Goal: Check status: Check status

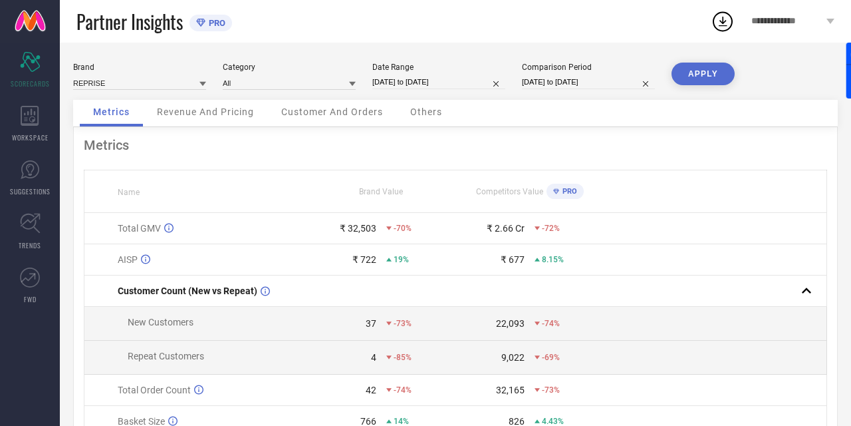
click at [438, 81] on input "[DATE] to [DATE]" at bounding box center [438, 82] width 133 height 14
select select "8"
select select "2025"
select select "9"
select select "2025"
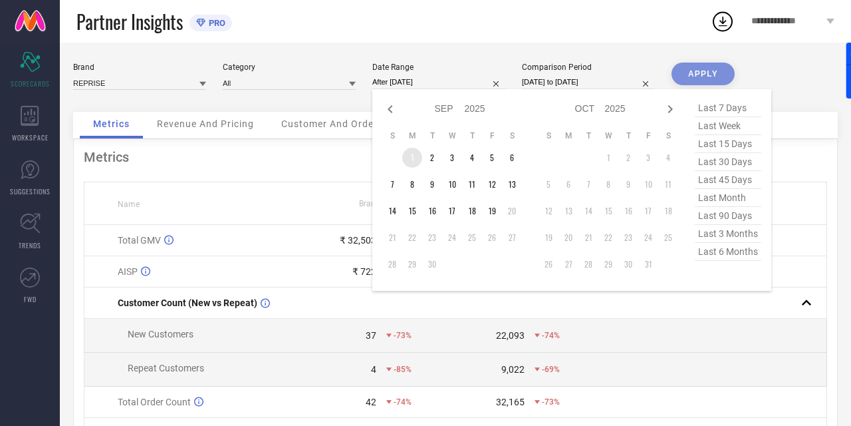
click at [413, 160] on td "1" at bounding box center [412, 158] width 20 height 20
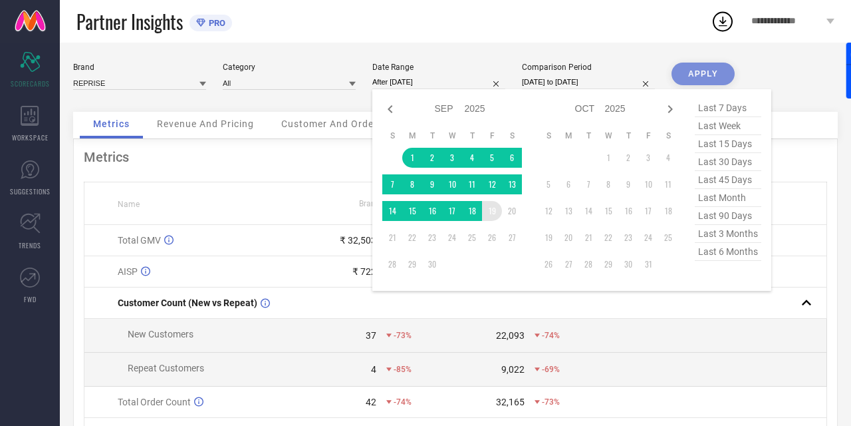
type input "[DATE] to [DATE]"
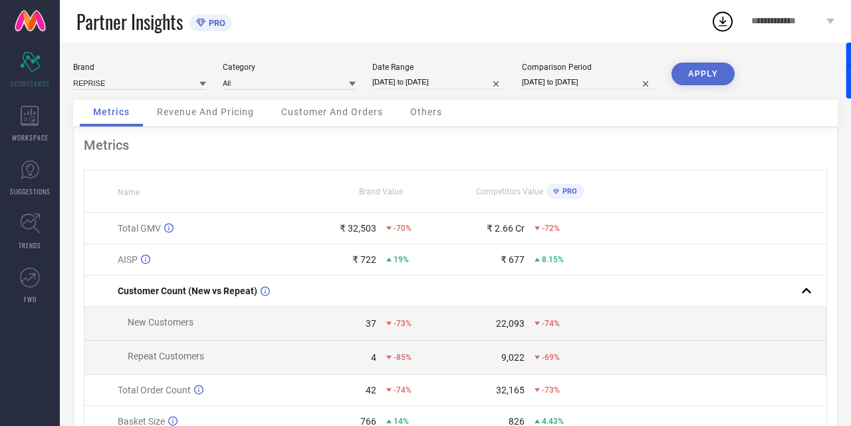
click at [716, 70] on button "APPLY" at bounding box center [703, 73] width 63 height 23
